Goal: Information Seeking & Learning: Stay updated

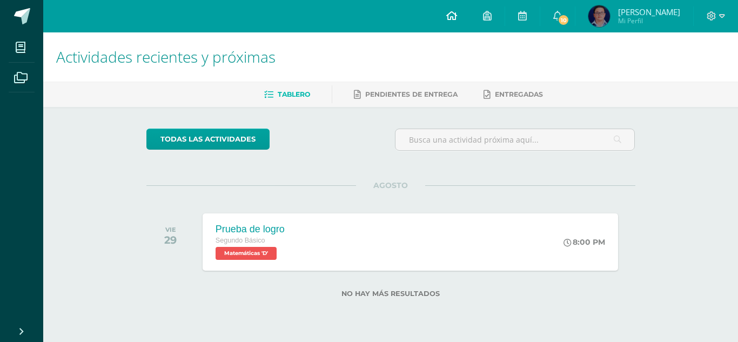
click at [470, 16] on link at bounding box center [451, 16] width 37 height 32
click at [575, 9] on link "10" at bounding box center [557, 16] width 35 height 32
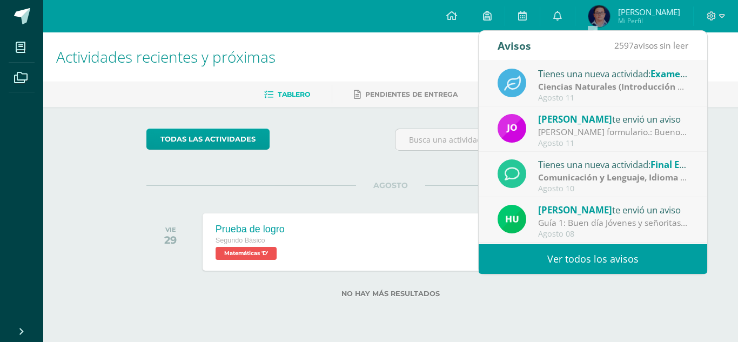
click at [563, 73] on div "Tienes una nueva actividad: Examen de unidad" at bounding box center [613, 73] width 150 height 14
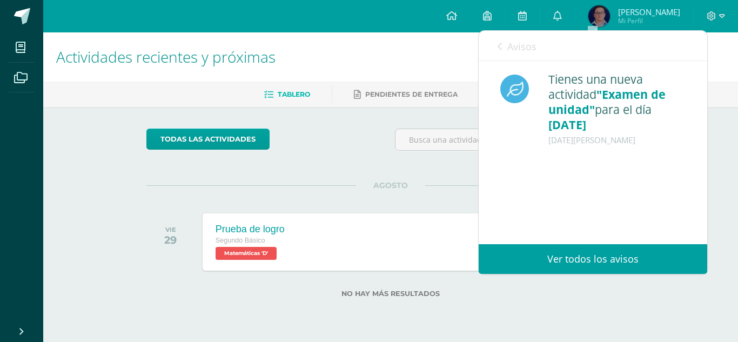
click at [500, 44] on icon at bounding box center [500, 46] width 4 height 9
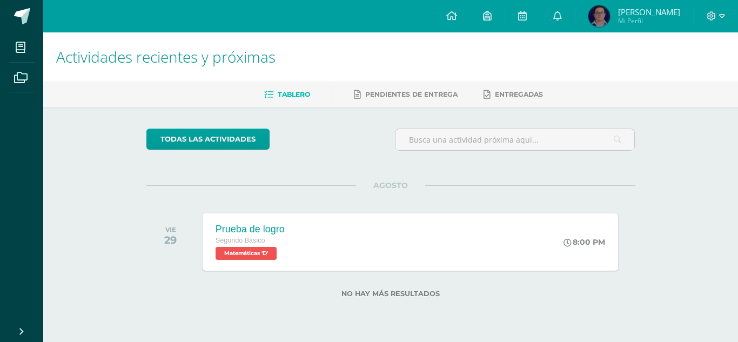
click at [322, 152] on div "todas las Actividades" at bounding box center [245, 144] width 207 height 31
click at [243, 144] on link "todas las Actividades" at bounding box center [207, 139] width 123 height 21
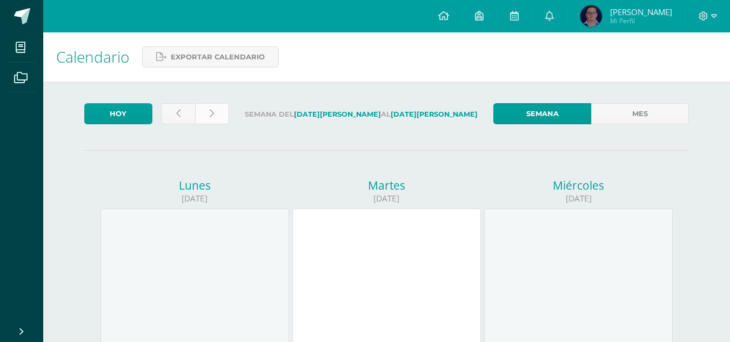
click at [224, 110] on link at bounding box center [212, 113] width 34 height 21
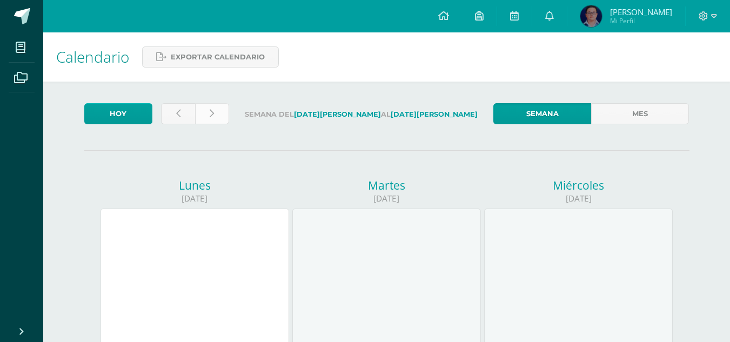
click at [207, 109] on link at bounding box center [212, 113] width 34 height 21
click at [213, 115] on icon at bounding box center [212, 113] width 4 height 9
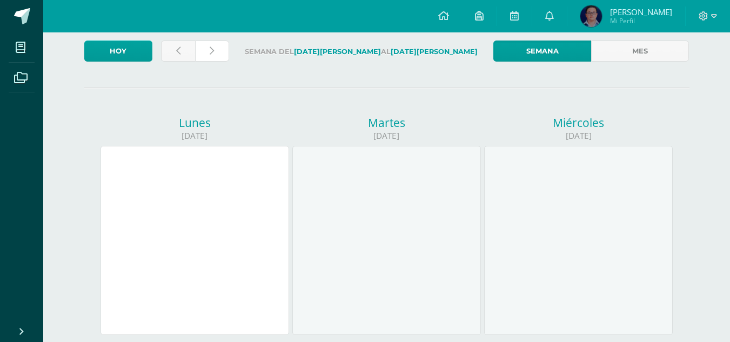
scroll to position [252, 0]
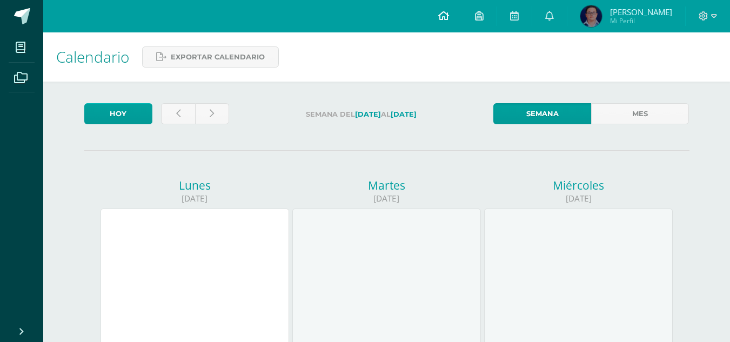
click at [462, 12] on link at bounding box center [443, 16] width 37 height 32
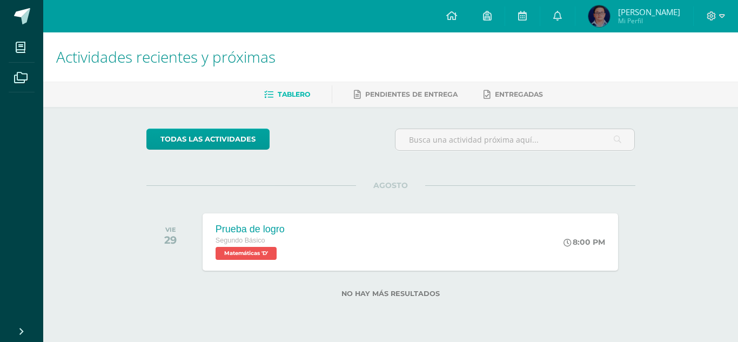
click at [703, 105] on div "Tablero Pendientes de entrega Entregadas" at bounding box center [403, 94] width 721 height 25
click at [506, 216] on div "Prueba de logro Segundo Básico Matemáticas 'D' 8:00 PM Prueba de logro Matemáti…" at bounding box center [410, 242] width 420 height 58
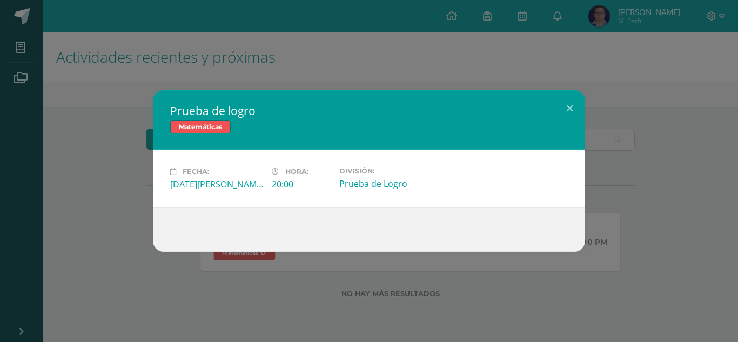
click at [623, 158] on div "Prueba de logro Matemáticas Fecha: [DATE][PERSON_NAME] Hora: 20:00 División:" at bounding box center [368, 171] width 729 height 162
